Goal: Task Accomplishment & Management: Use online tool/utility

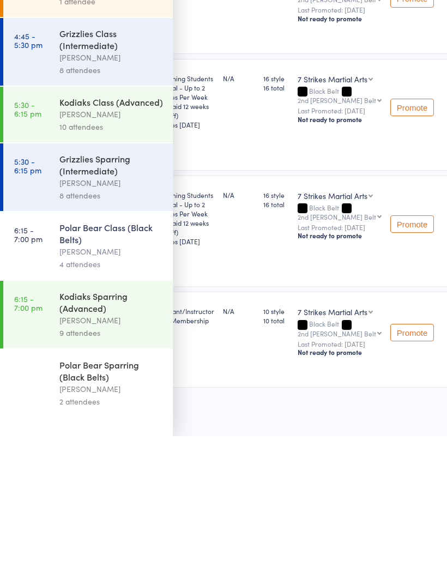
click at [120, 507] on div "Polar Bear Sparring (Black Belts)" at bounding box center [111, 519] width 104 height 24
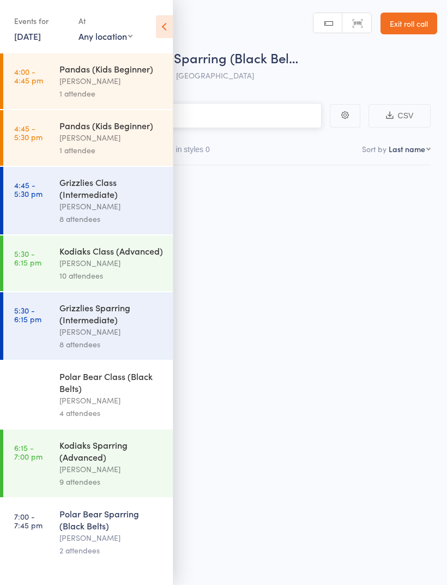
scroll to position [8, 0]
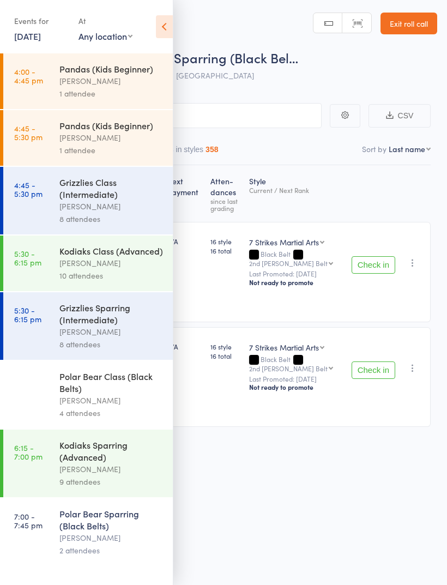
click at [166, 20] on icon at bounding box center [164, 26] width 17 height 23
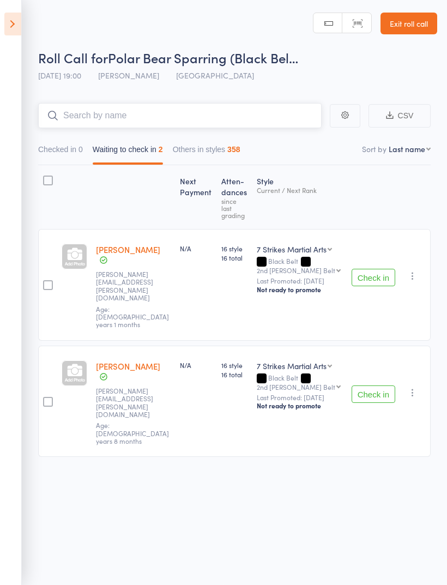
click at [241, 104] on input "search" at bounding box center [179, 115] width 283 height 25
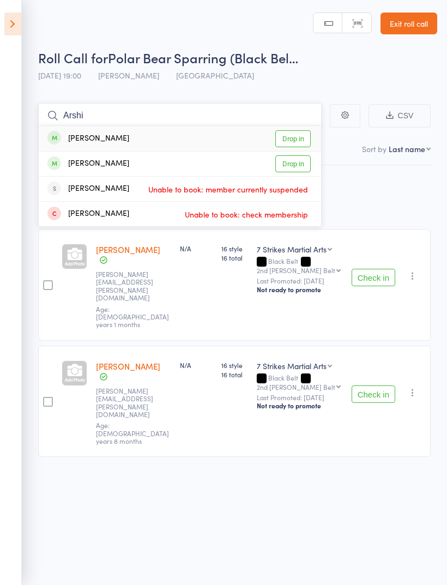
type input "Arshi"
click at [306, 132] on link "Drop in" at bounding box center [292, 138] width 35 height 17
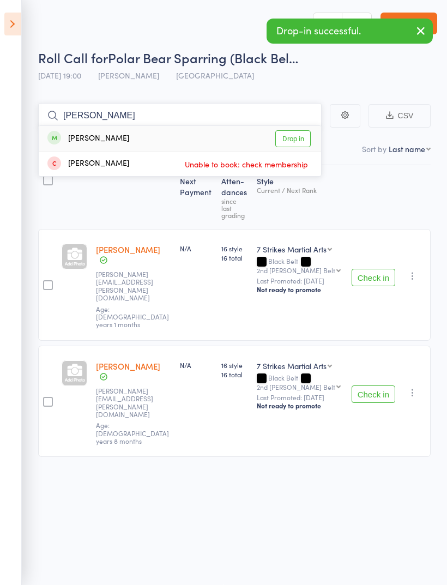
type input "[PERSON_NAME]"
click at [300, 132] on link "Drop in" at bounding box center [292, 138] width 35 height 17
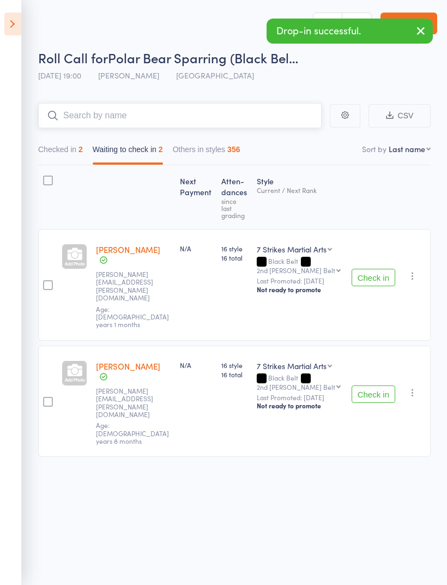
click at [160, 149] on button "Waiting to check in 2" at bounding box center [128, 152] width 70 height 25
click at [388, 269] on button "Check in" at bounding box center [374, 277] width 44 height 17
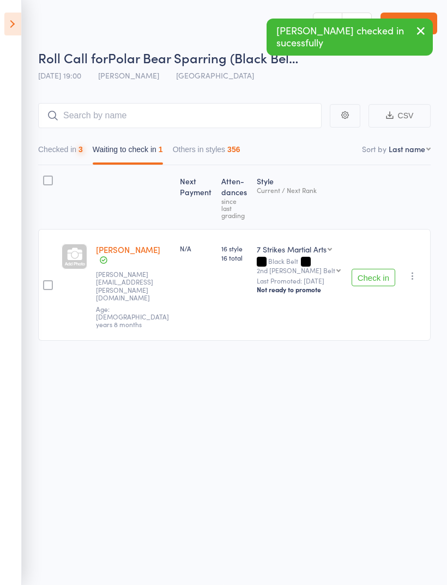
click at [380, 269] on button "Check in" at bounding box center [374, 277] width 44 height 17
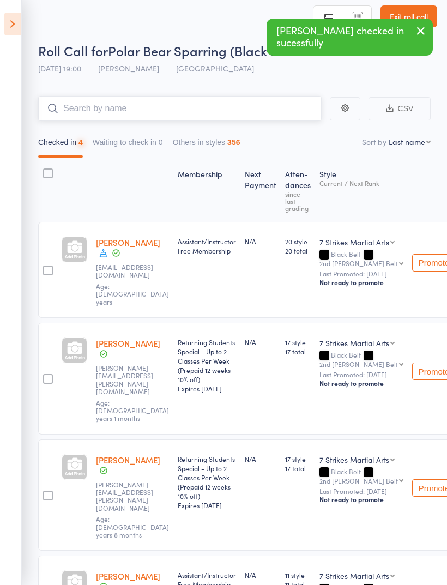
click at [239, 108] on input "search" at bounding box center [179, 108] width 283 height 25
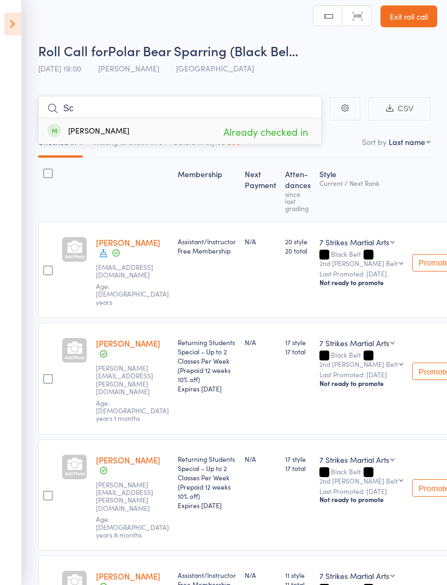
type input "S"
type input "Vasi"
click at [294, 130] on link "Drop in" at bounding box center [292, 131] width 35 height 17
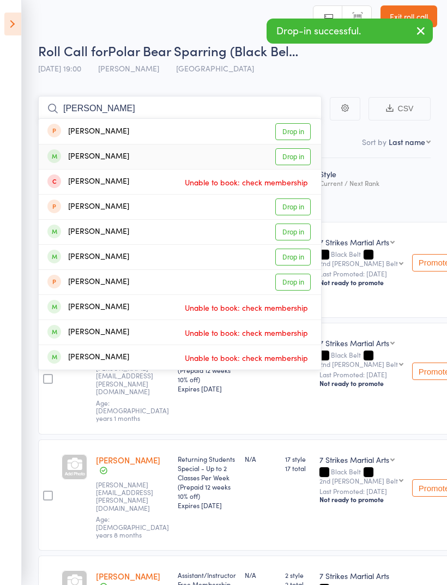
type input "[PERSON_NAME]"
click at [298, 157] on link "Drop in" at bounding box center [292, 156] width 35 height 17
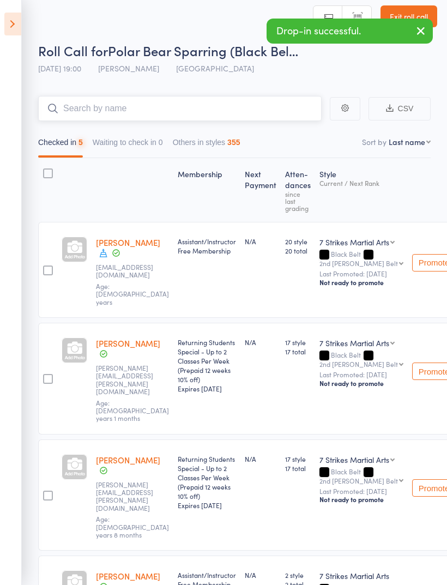
click at [261, 106] on input "search" at bounding box center [179, 108] width 283 height 25
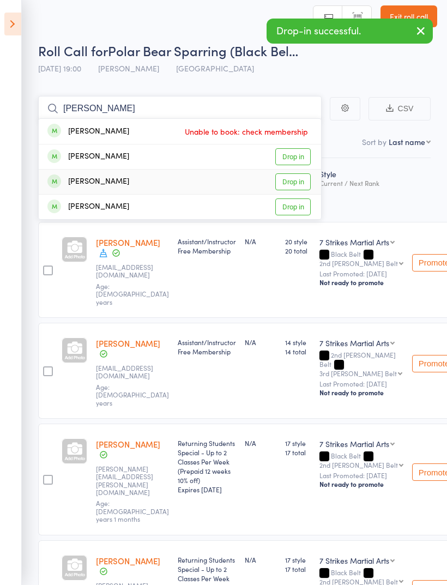
type input "[PERSON_NAME]"
click at [298, 186] on link "Drop in" at bounding box center [292, 181] width 35 height 17
